Goal: Task Accomplishment & Management: Manage account settings

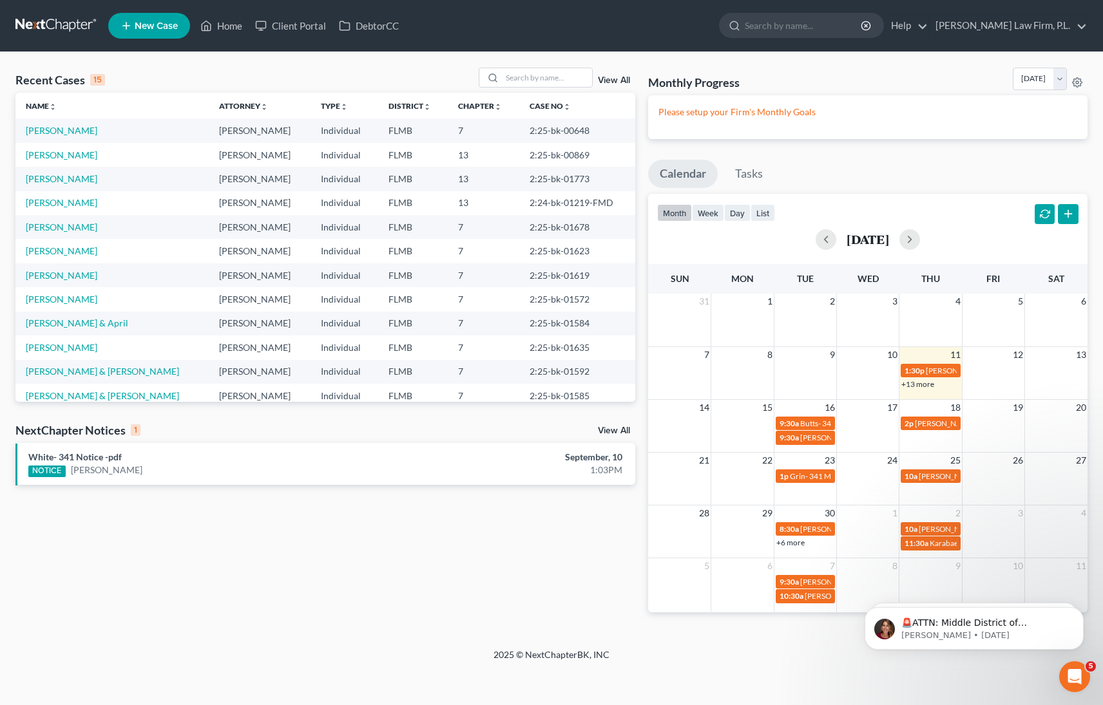
click at [611, 433] on link "View All" at bounding box center [614, 430] width 32 height 9
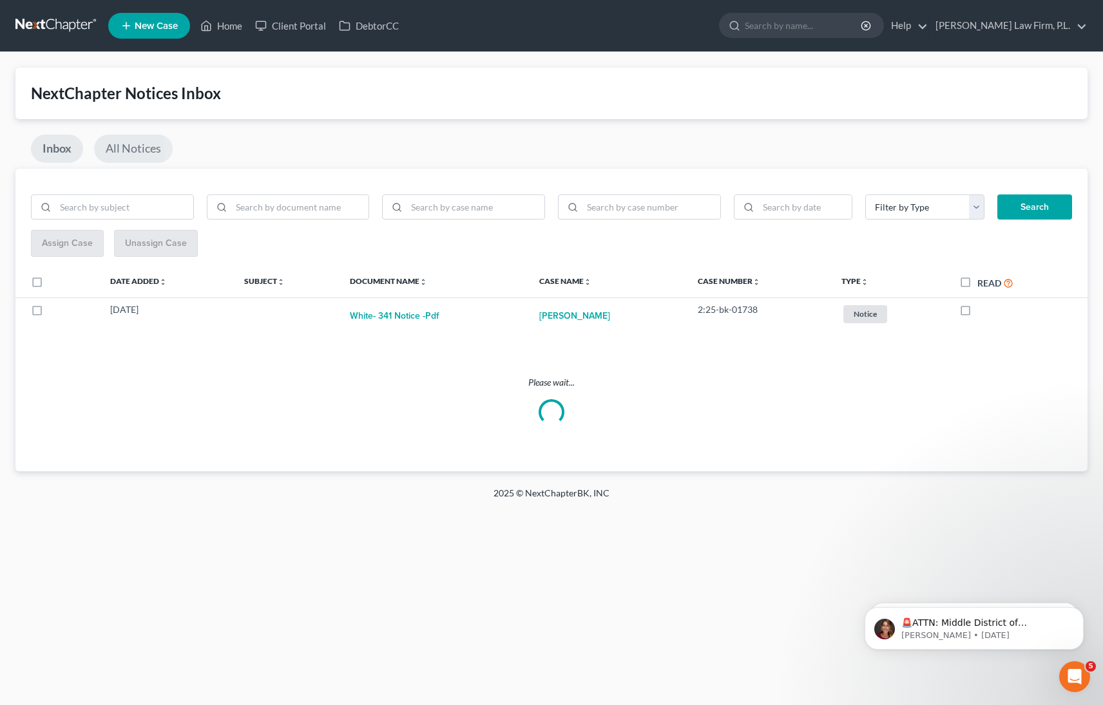
click at [136, 144] on link "All Notices" at bounding box center [133, 149] width 79 height 28
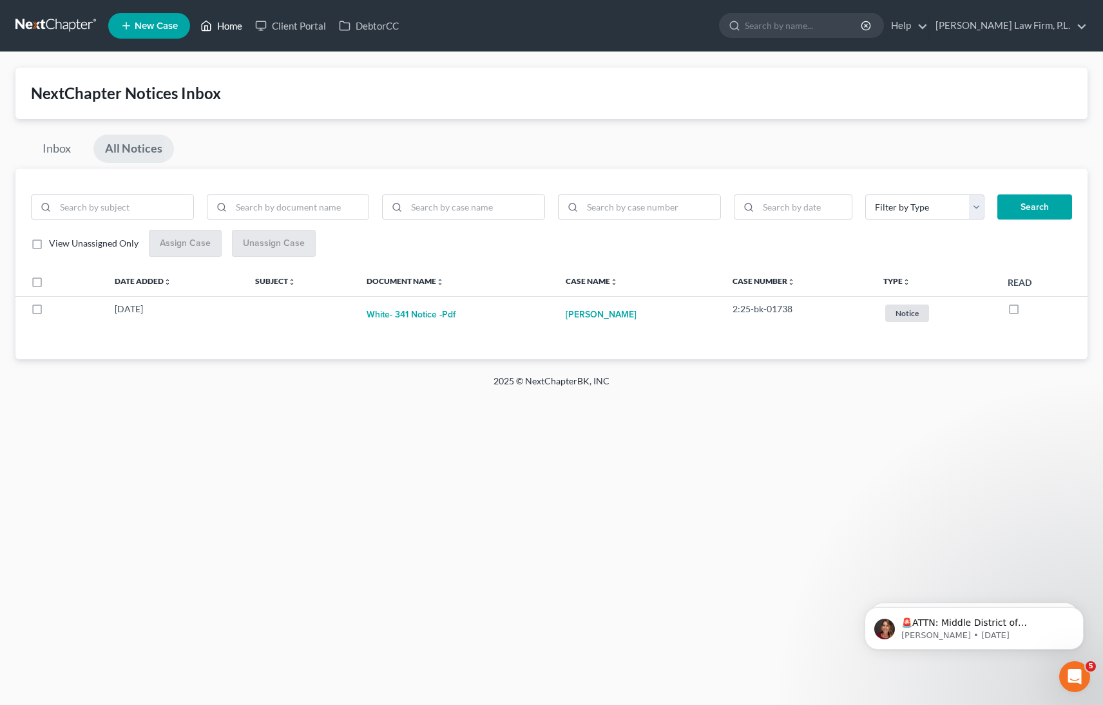
click at [224, 30] on link "Home" at bounding box center [221, 25] width 55 height 23
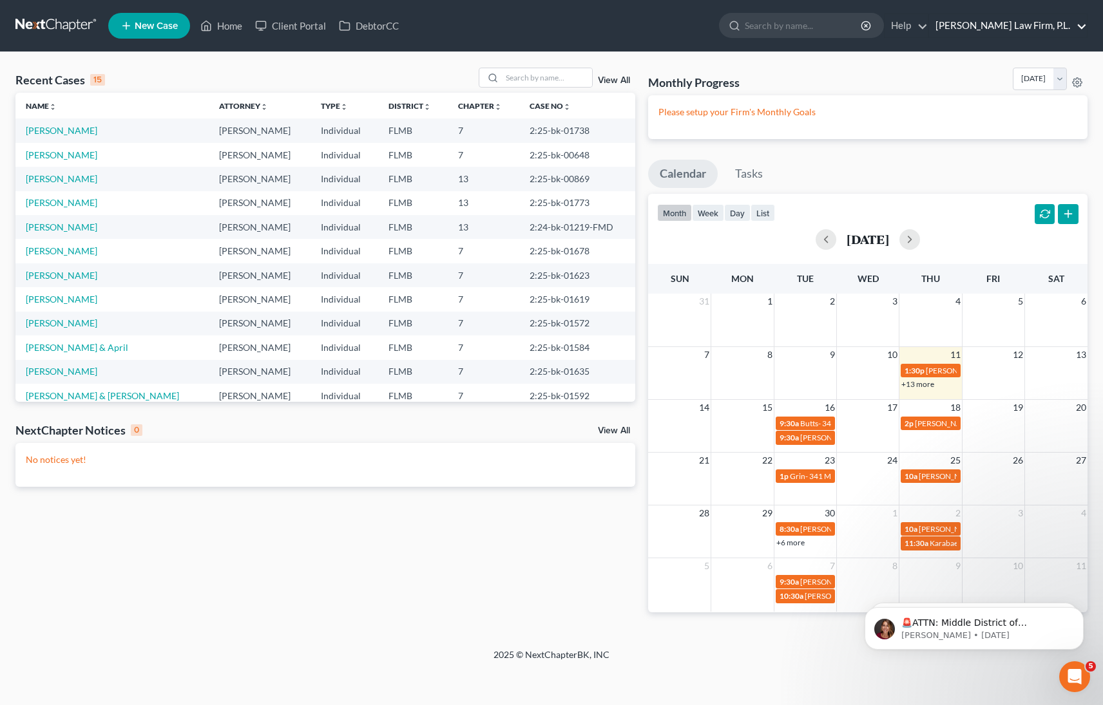
click at [1037, 19] on link "Martin Law Firm, P.L." at bounding box center [1008, 25] width 158 height 23
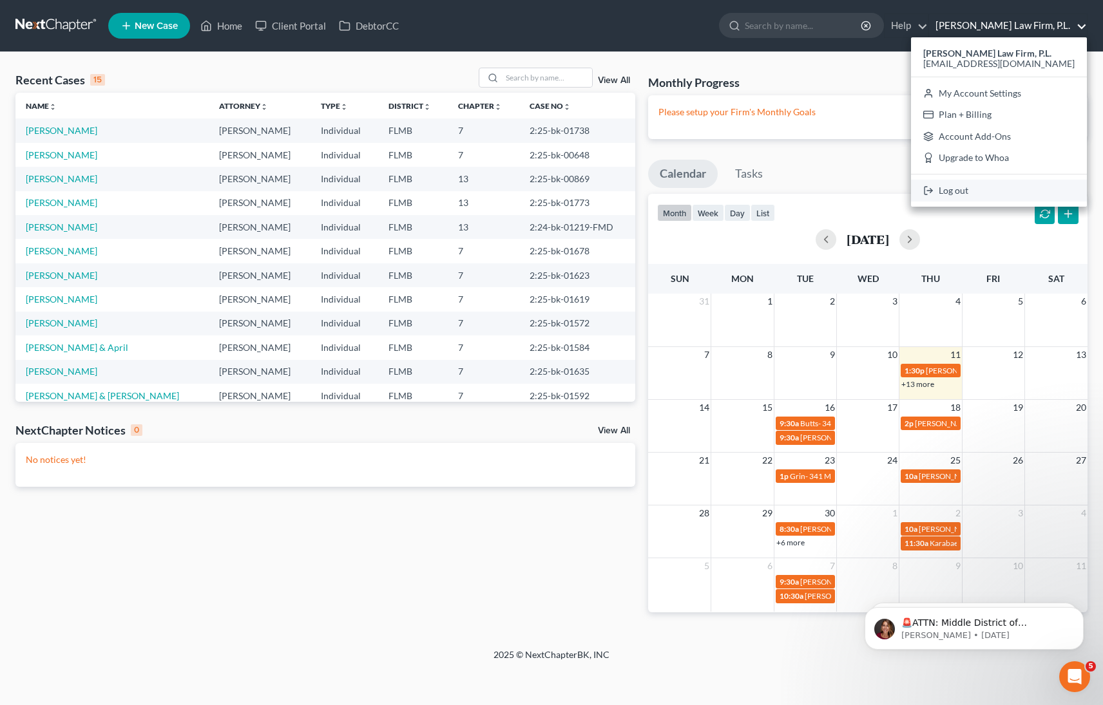
click at [1008, 187] on link "Log out" at bounding box center [999, 191] width 176 height 22
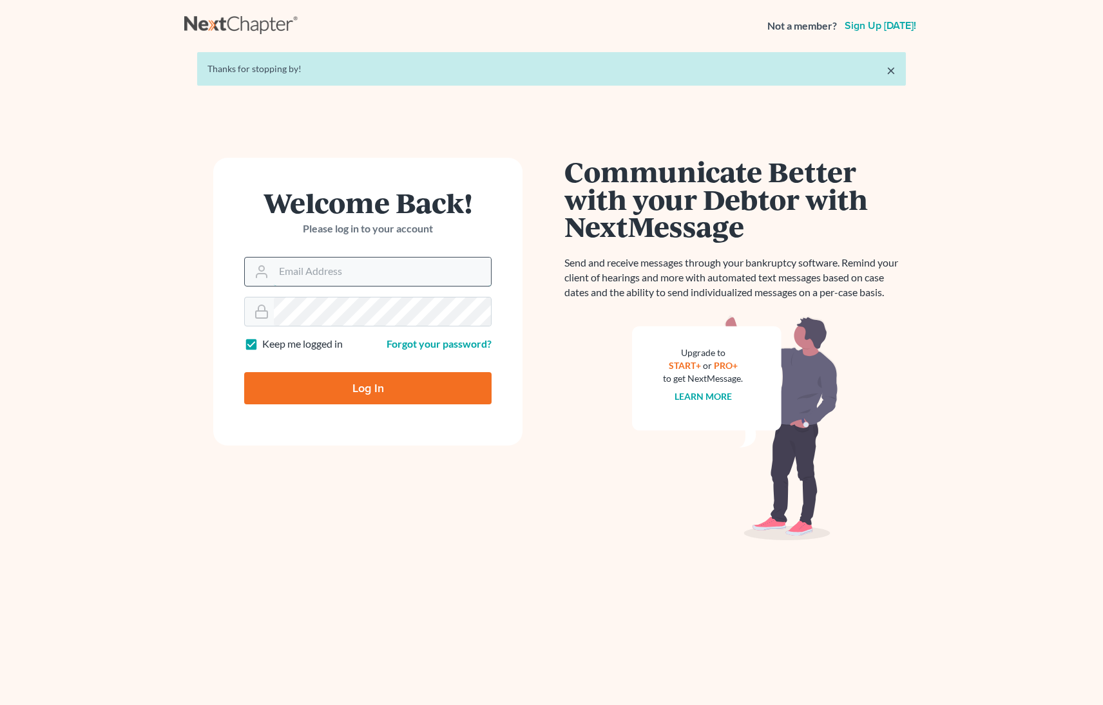
click at [398, 258] on input "Email Address" at bounding box center [382, 272] width 217 height 28
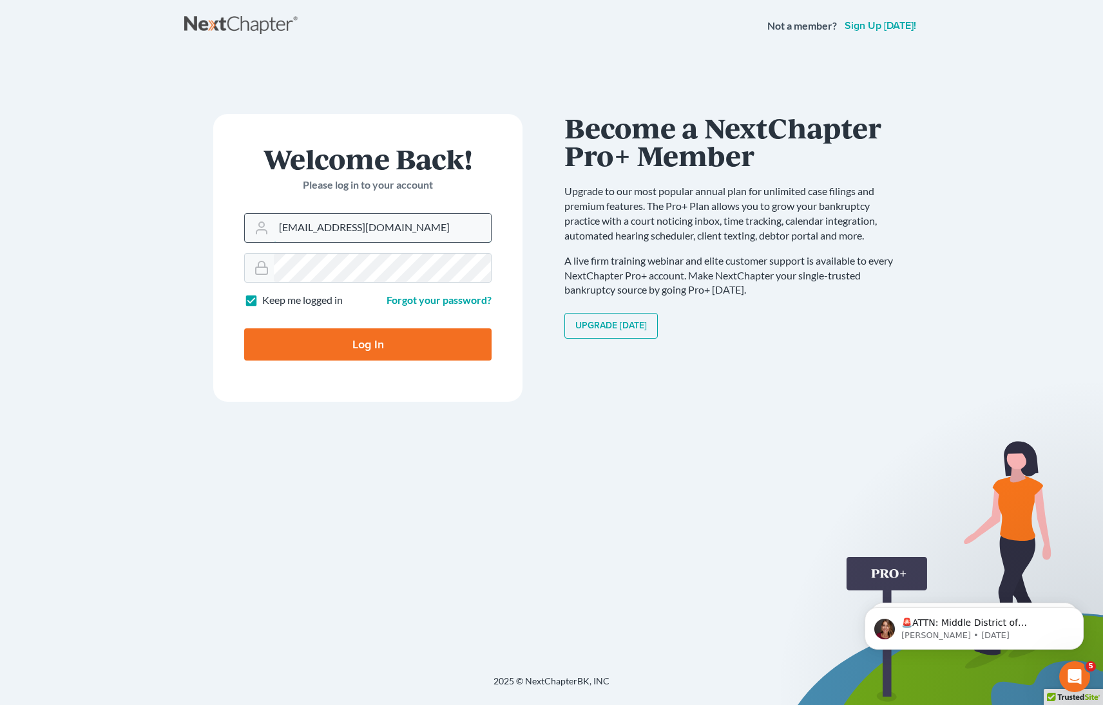
drag, startPoint x: 391, startPoint y: 231, endPoint x: 246, endPoint y: 227, distance: 145.0
click at [246, 227] on div "[EMAIL_ADDRESS][DOMAIN_NAME]" at bounding box center [367, 228] width 247 height 30
type input "[PERSON_NAME][EMAIL_ADDRESS][DOMAIN_NAME]"
click at [248, 264] on div at bounding box center [367, 268] width 247 height 30
click at [368, 347] on input "Log In" at bounding box center [367, 345] width 247 height 32
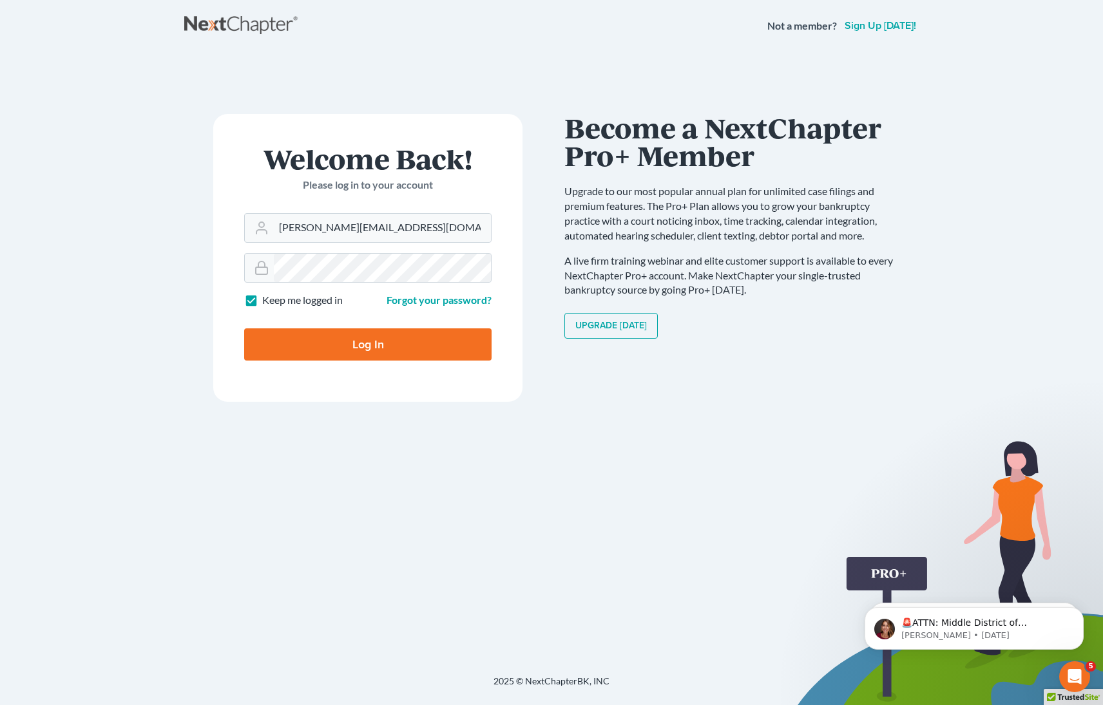
type input "Thinking..."
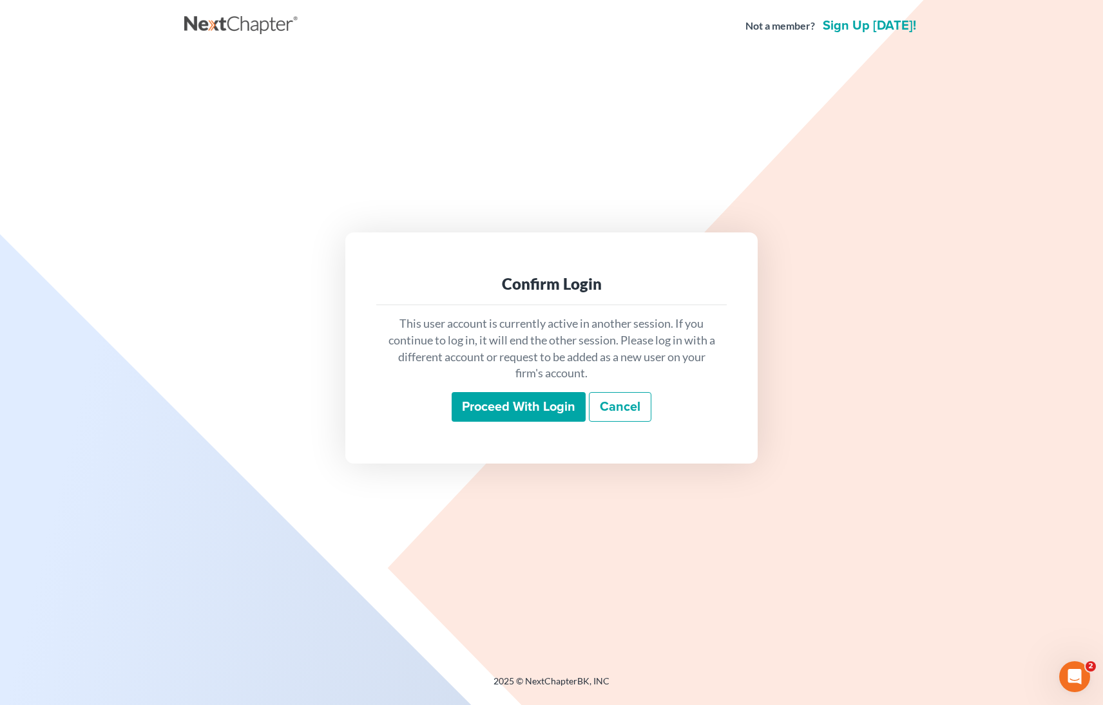
click at [503, 419] on input "Proceed with login" at bounding box center [519, 407] width 134 height 30
